Goal: Find specific page/section: Find specific page/section

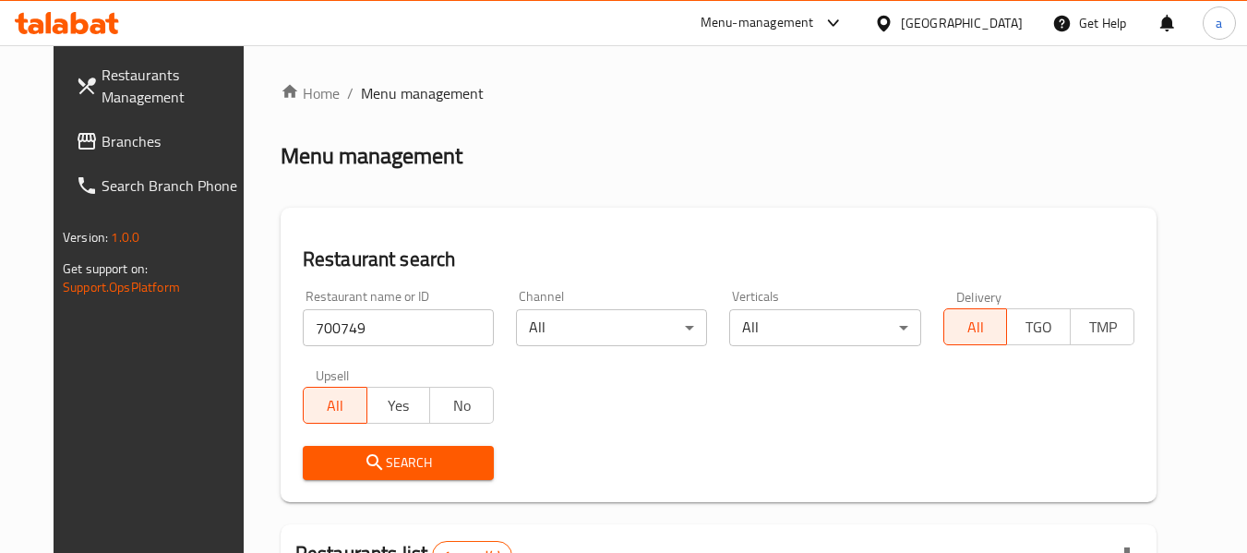
scroll to position [255, 0]
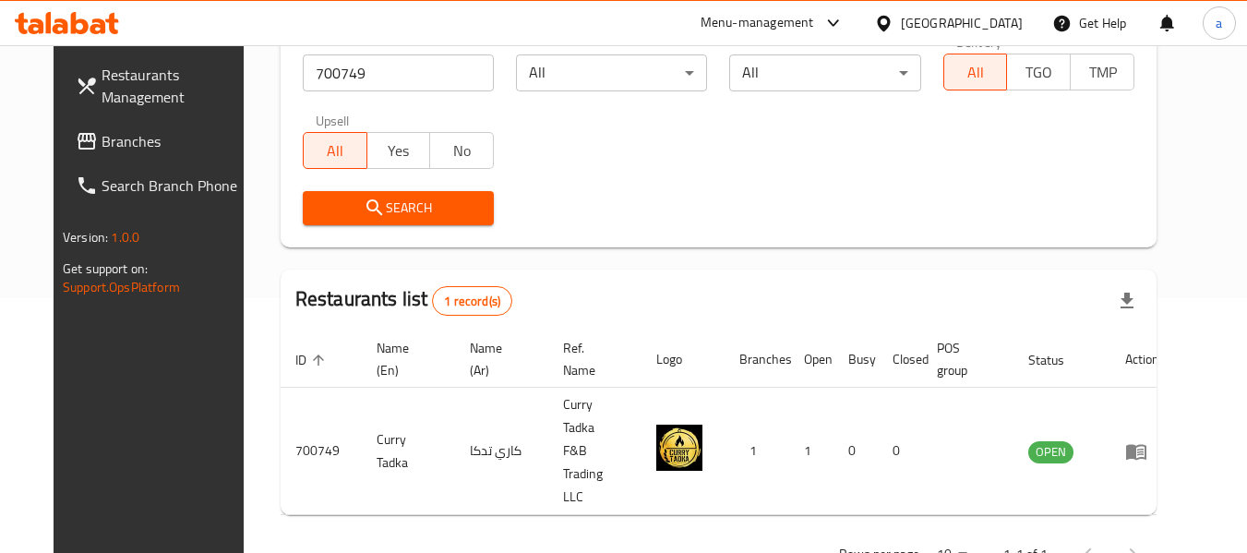
click at [102, 146] on span "Branches" at bounding box center [175, 141] width 146 height 22
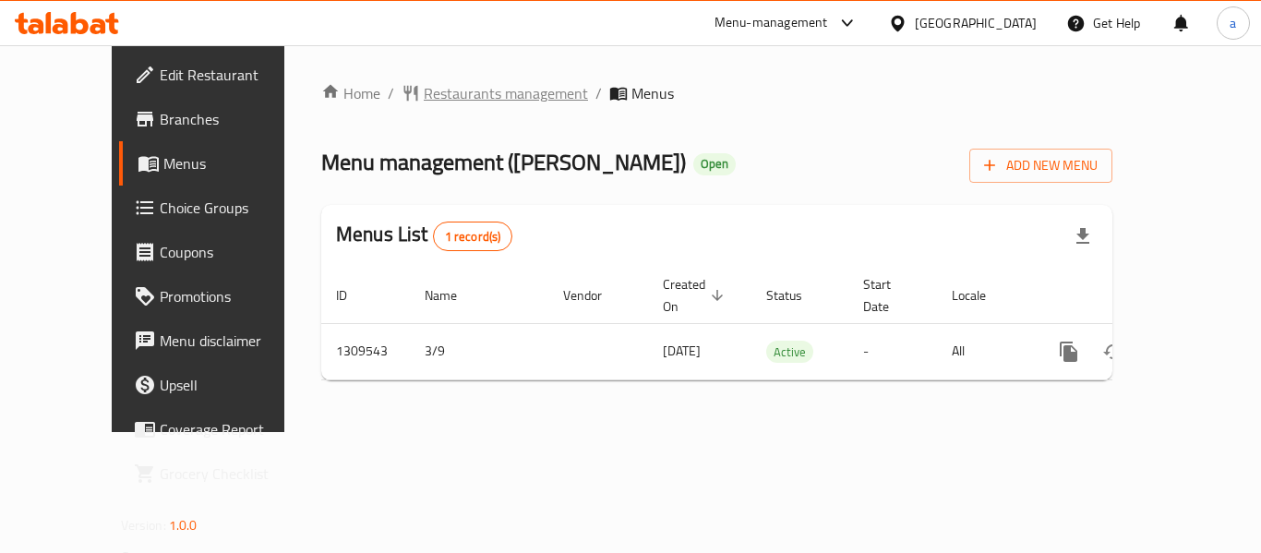
click at [427, 94] on span "Restaurants management" at bounding box center [506, 93] width 164 height 22
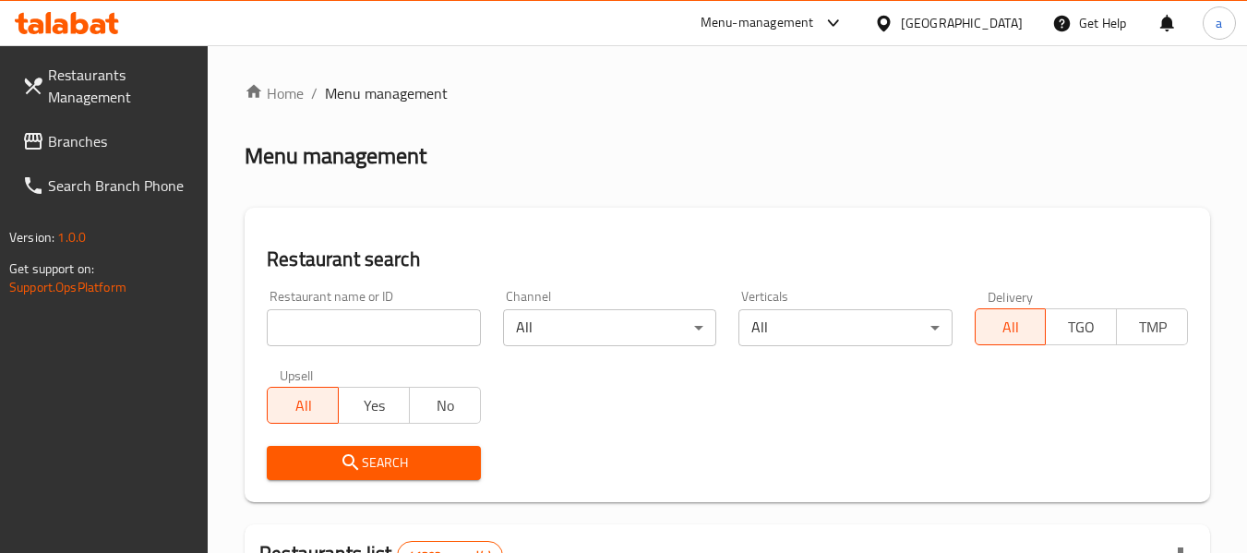
click at [379, 327] on input "search" at bounding box center [373, 327] width 213 height 37
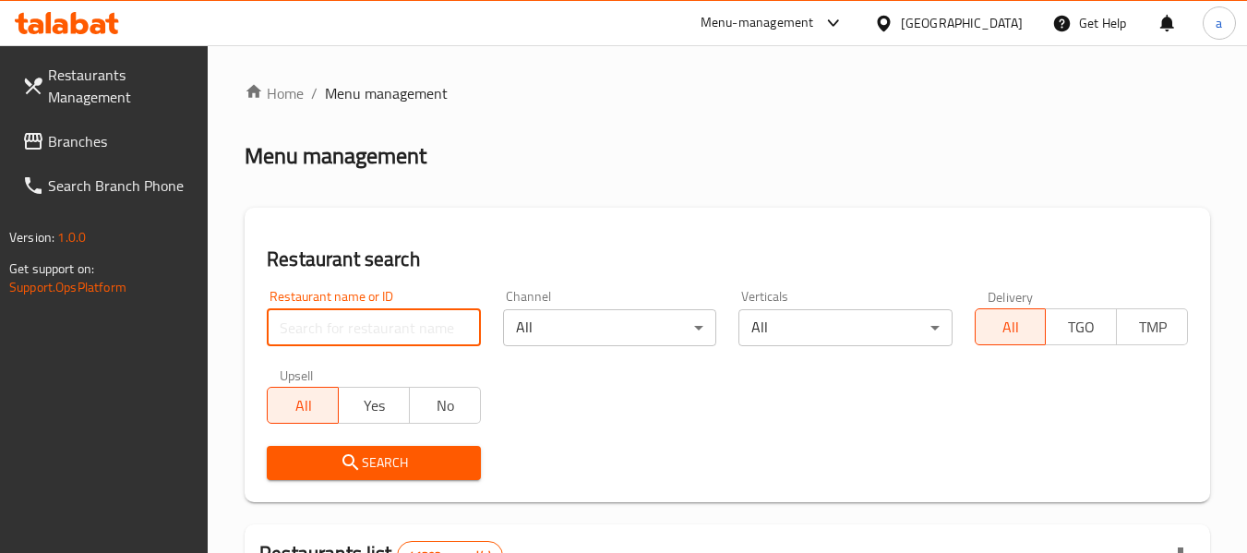
paste input "705282"
type input "705282"
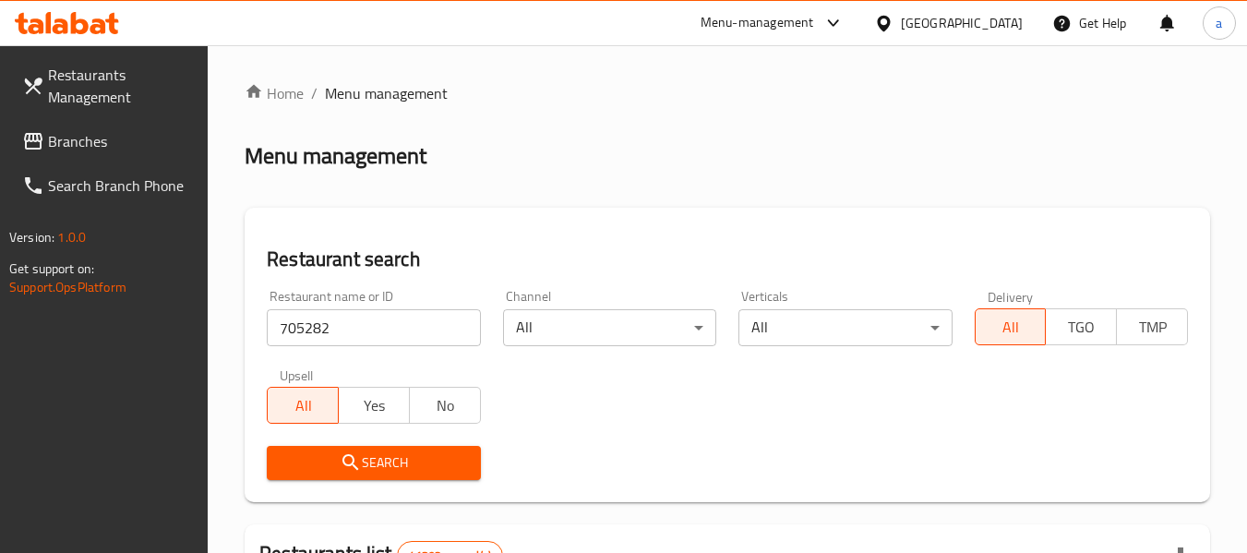
click at [422, 464] on span "Search" at bounding box center [374, 463] width 184 height 23
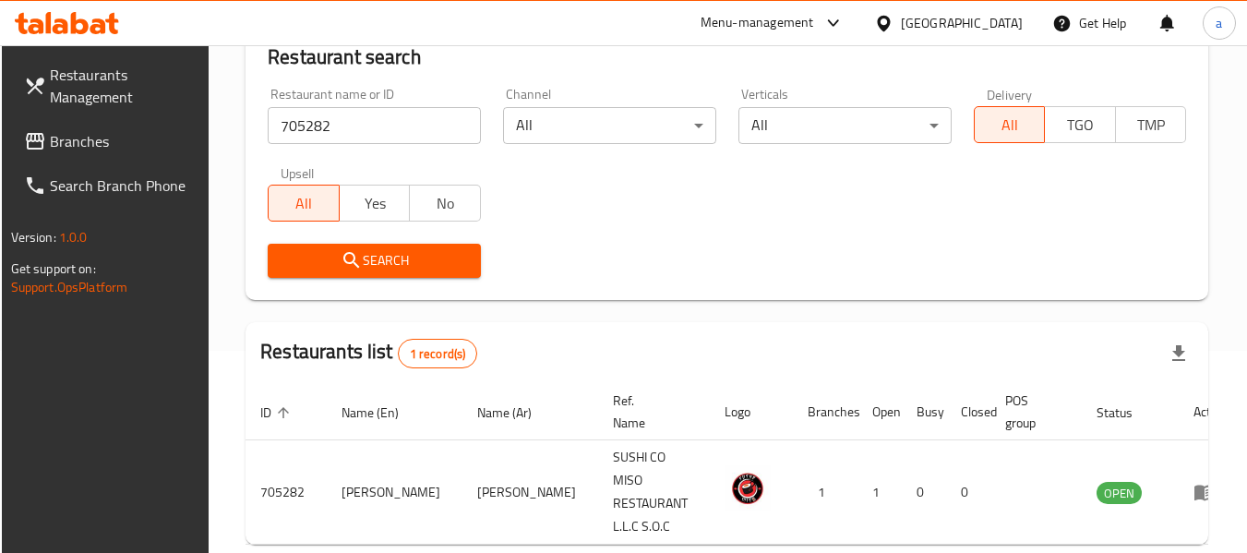
scroll to position [271, 0]
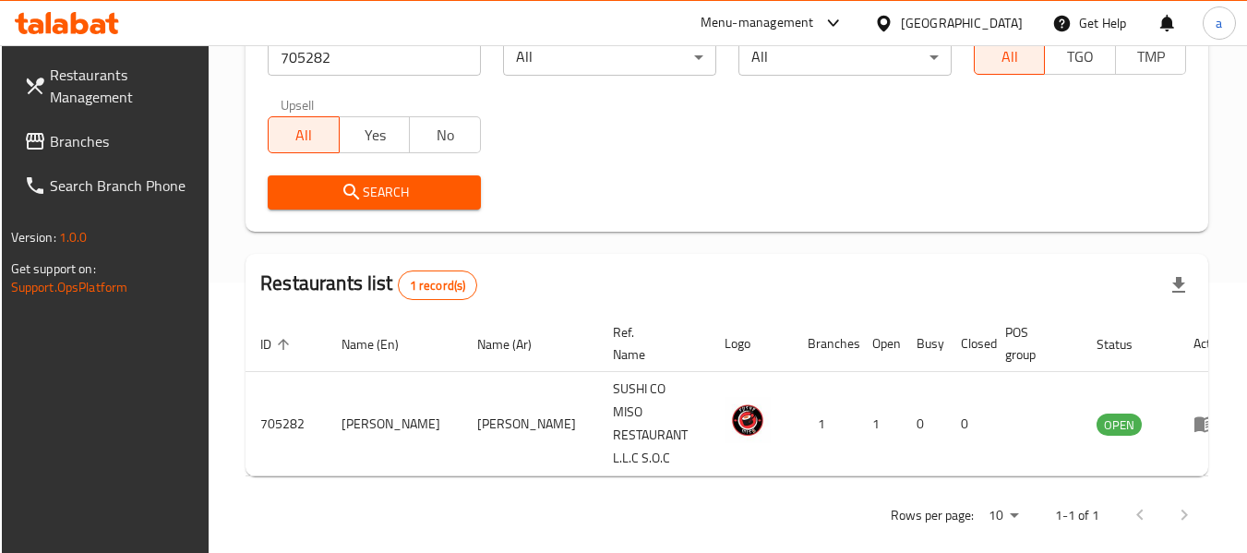
click at [973, 21] on div "[GEOGRAPHIC_DATA]" at bounding box center [962, 23] width 122 height 20
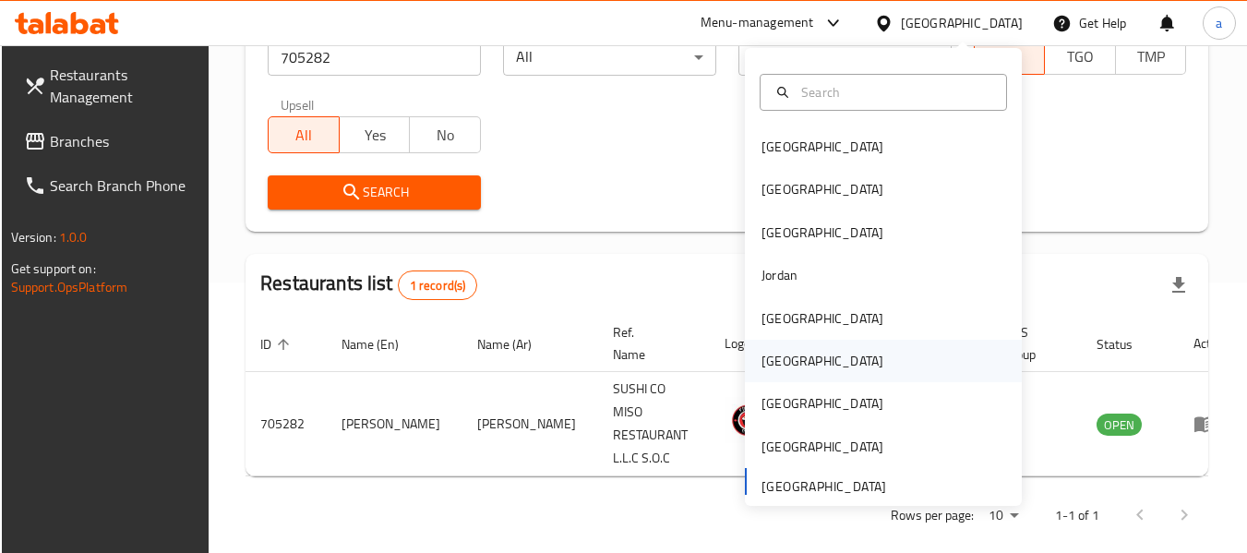
click at [789, 358] on div "[GEOGRAPHIC_DATA]" at bounding box center [822, 361] width 151 height 42
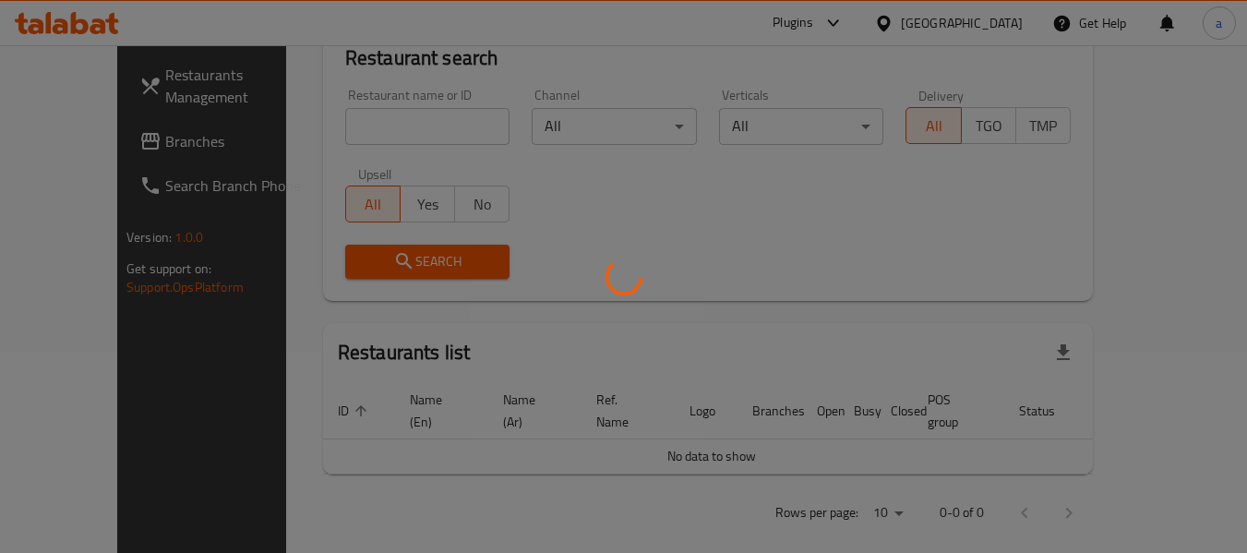
scroll to position [271, 0]
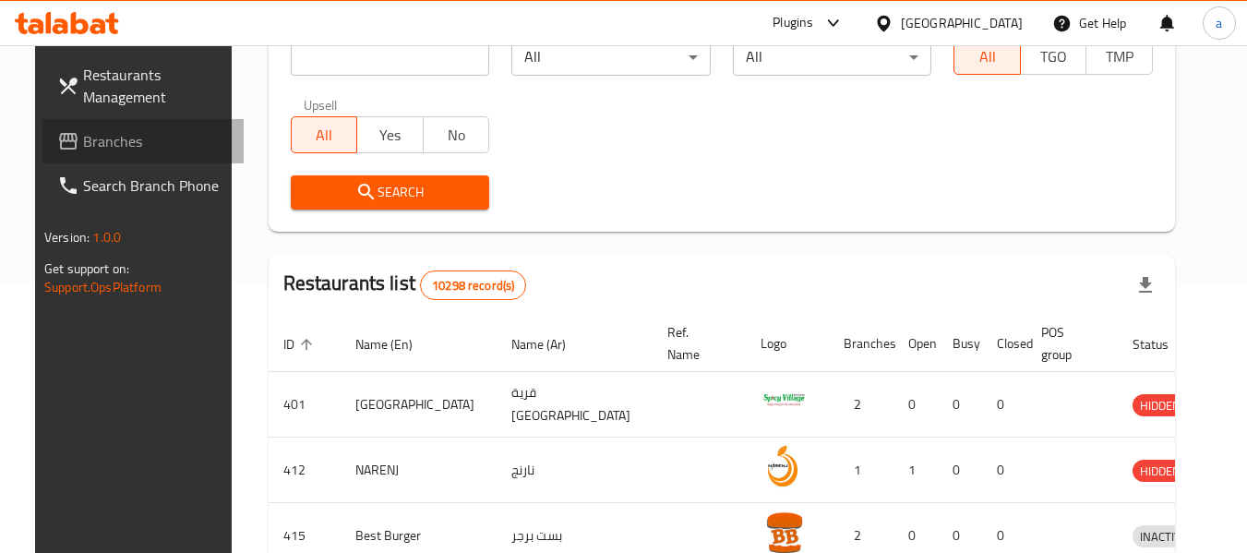
click at [83, 142] on span "Branches" at bounding box center [156, 141] width 146 height 22
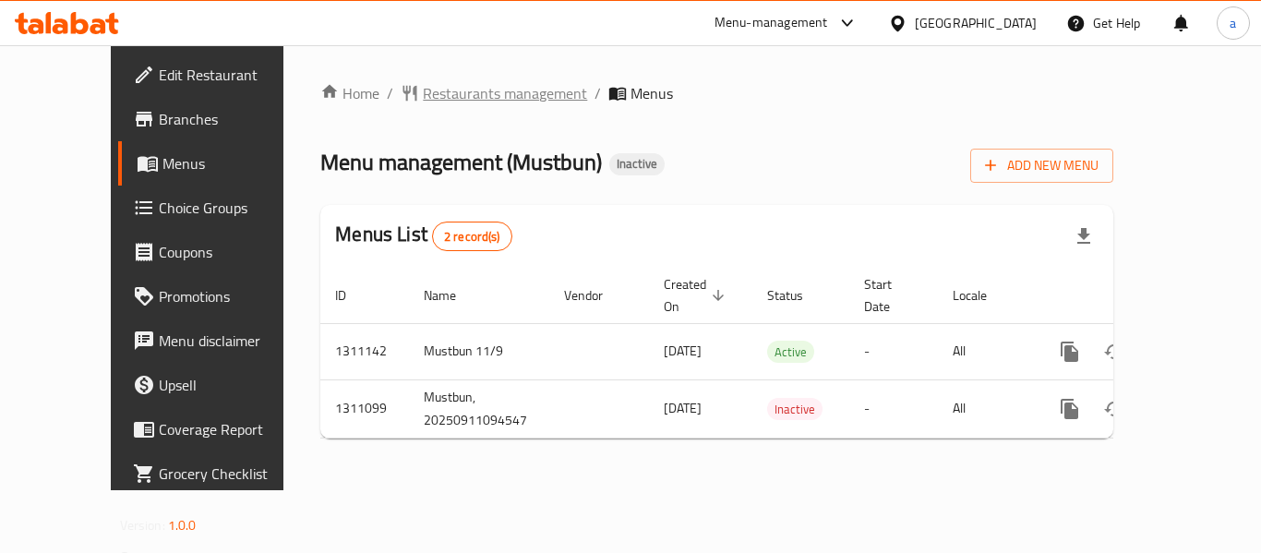
click at [455, 95] on span "Restaurants management" at bounding box center [505, 93] width 164 height 22
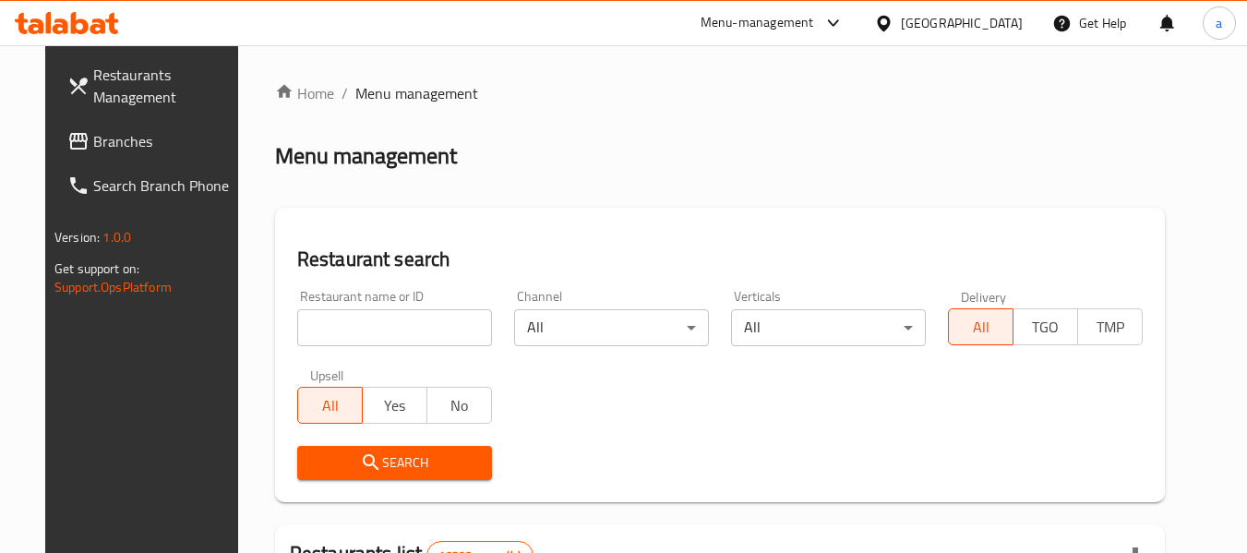
click at [392, 327] on input "search" at bounding box center [394, 327] width 195 height 37
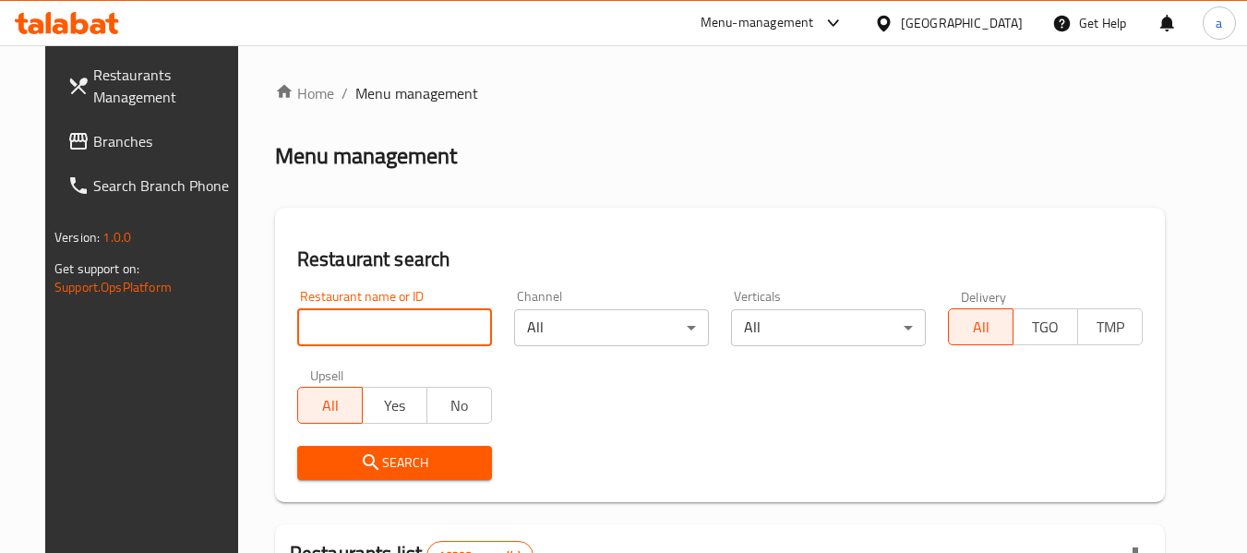
paste input "705725"
type input "705725"
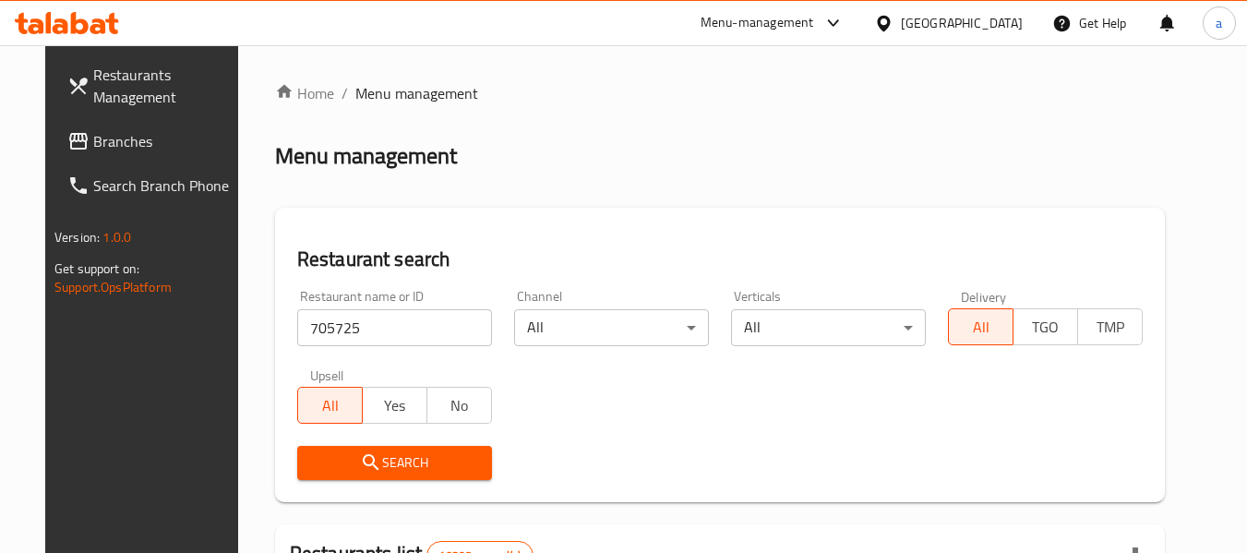
click at [418, 457] on span "Search" at bounding box center [394, 463] width 165 height 23
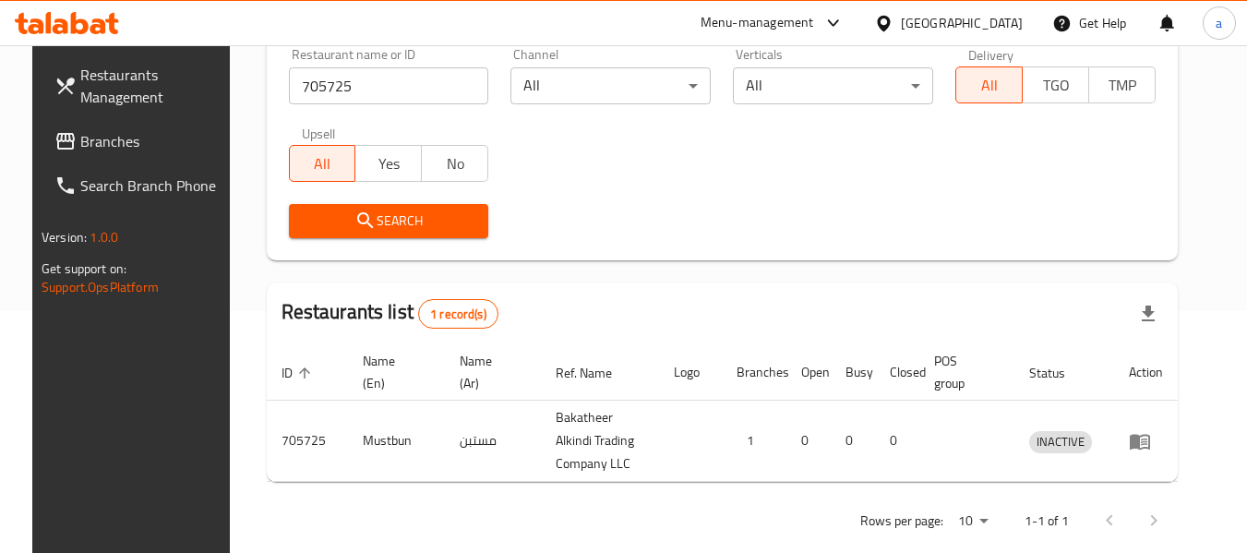
scroll to position [271, 0]
